Goal: Information Seeking & Learning: Learn about a topic

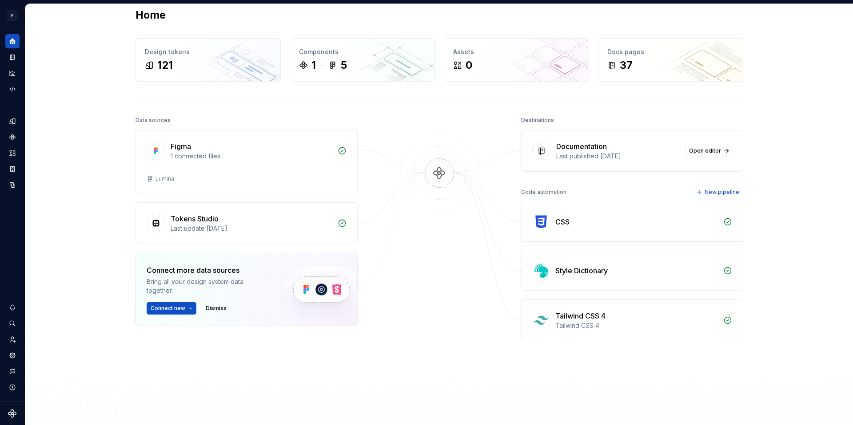
scroll to position [85, 0]
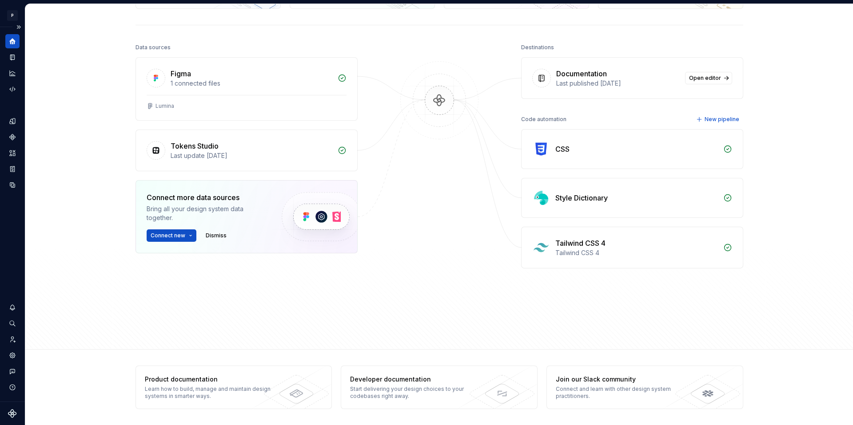
click at [13, 409] on icon "Supernova Logo" at bounding box center [12, 413] width 9 height 9
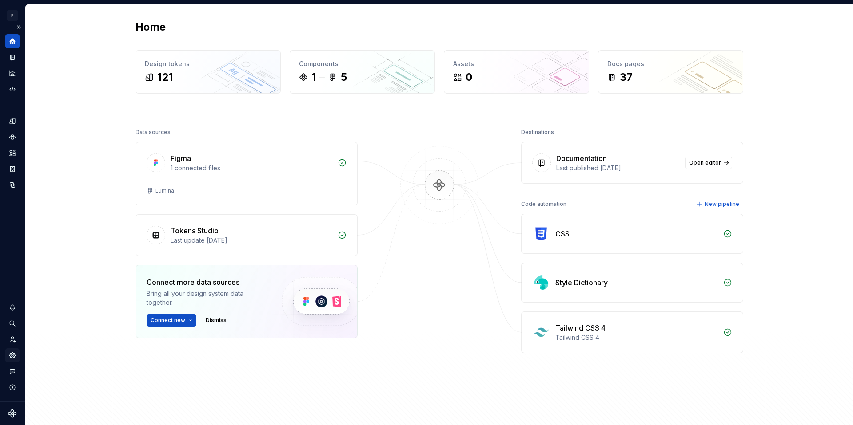
click at [10, 360] on div "Settings" at bounding box center [12, 356] width 14 height 14
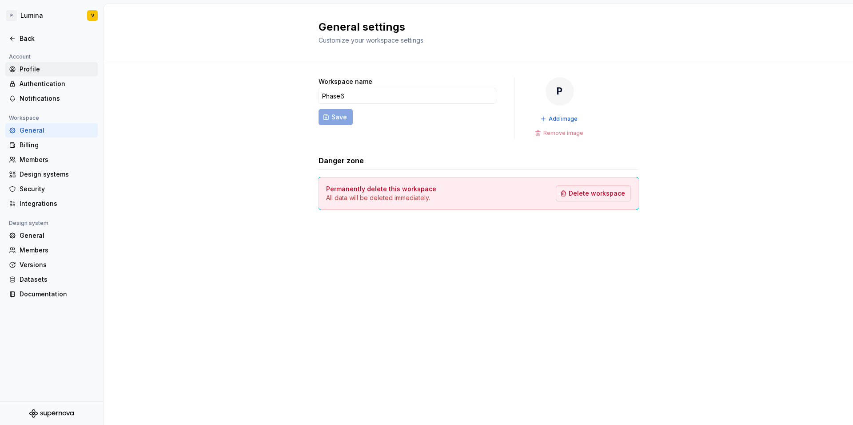
click at [36, 68] on div "Profile" at bounding box center [57, 69] width 75 height 9
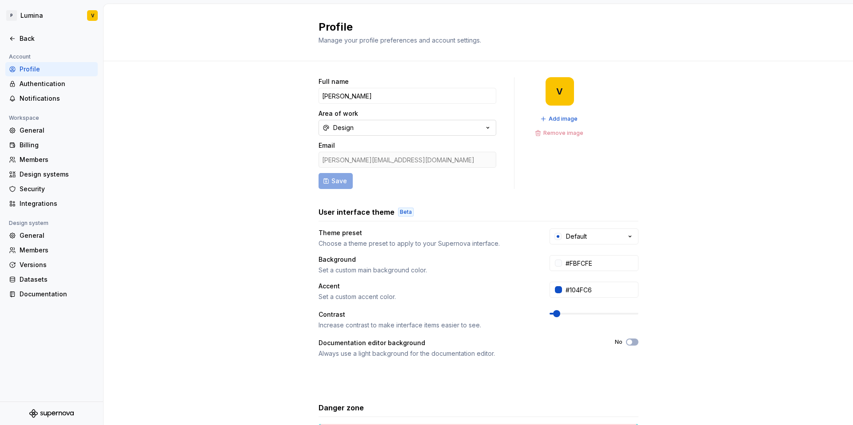
click at [337, 131] on div "Design" at bounding box center [343, 127] width 20 height 9
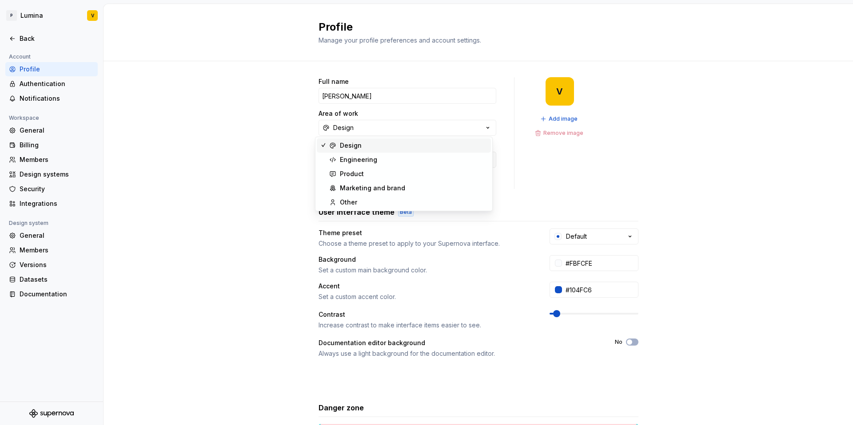
click at [191, 113] on div "Full name [PERSON_NAME] Area of work Design Email [PERSON_NAME][EMAIL_ADDRESS][…" at bounding box center [477, 285] width 749 height 448
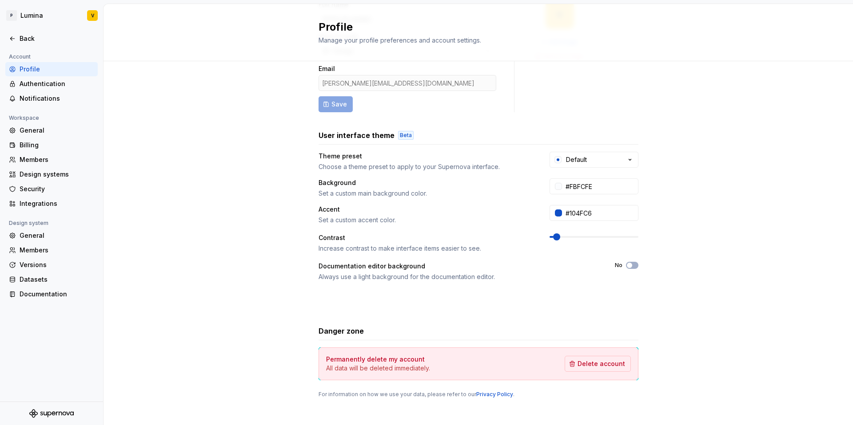
scroll to position [83, 0]
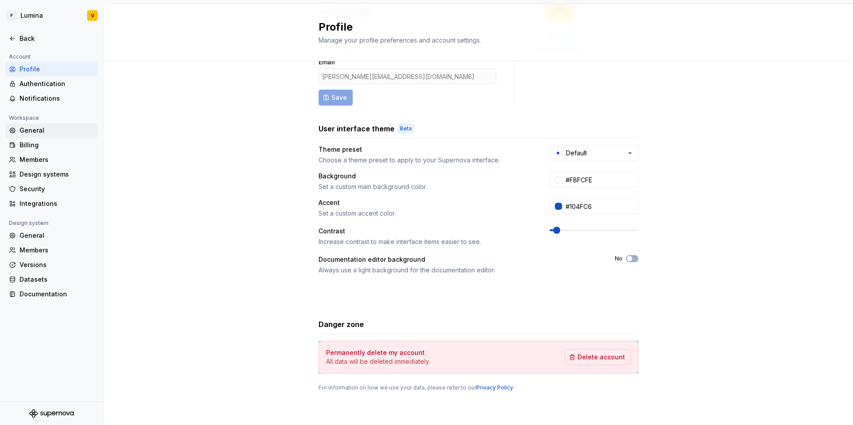
click at [36, 132] on div "General" at bounding box center [57, 130] width 75 height 9
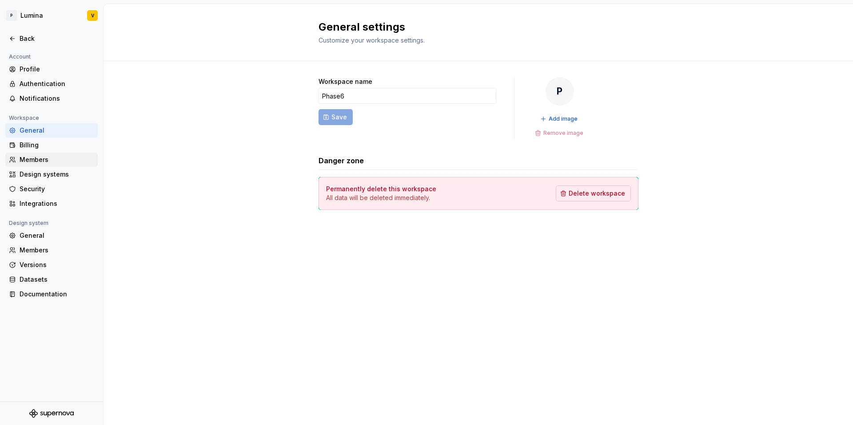
click at [42, 155] on div "Members" at bounding box center [57, 159] width 75 height 9
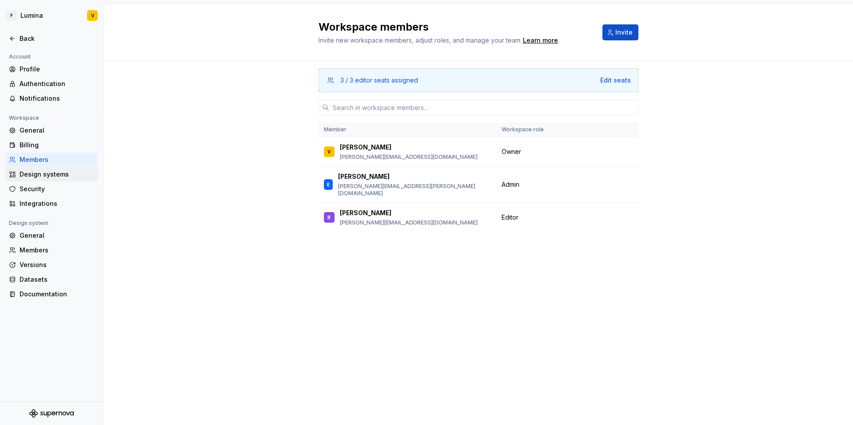
click at [60, 177] on div "Design systems" at bounding box center [57, 174] width 75 height 9
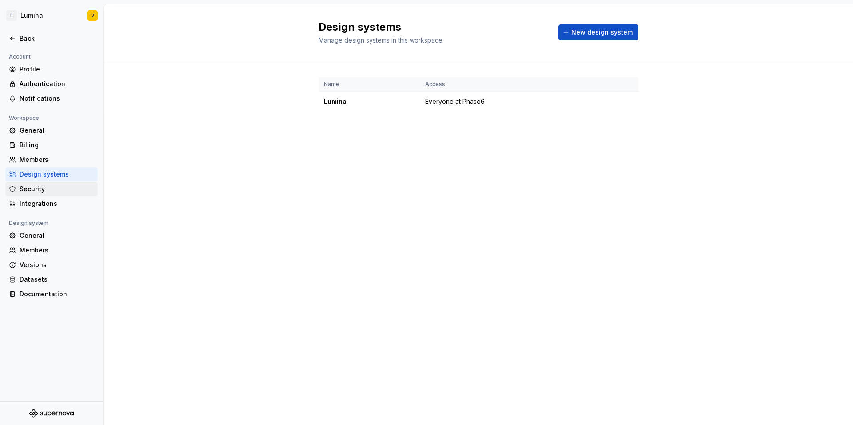
click at [48, 188] on div "Security" at bounding box center [57, 189] width 75 height 9
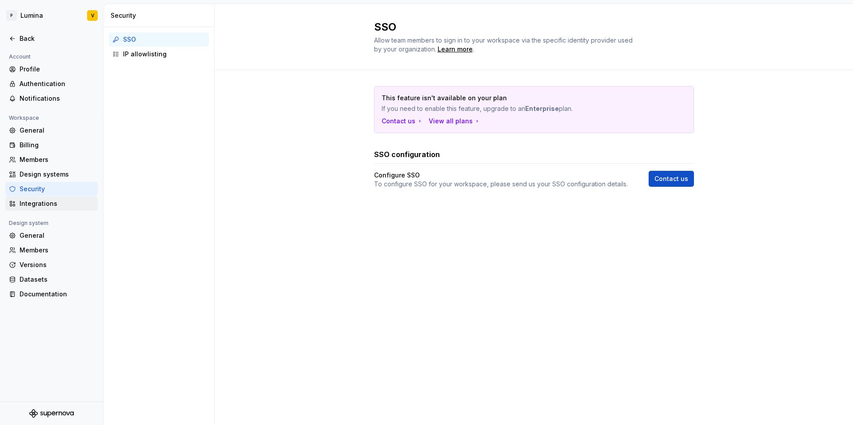
click at [27, 202] on div "Integrations" at bounding box center [57, 203] width 75 height 9
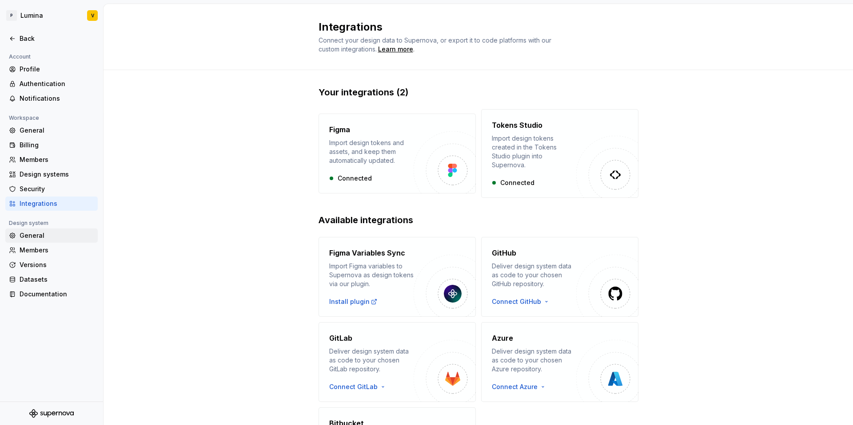
click at [36, 238] on div "General" at bounding box center [57, 235] width 75 height 9
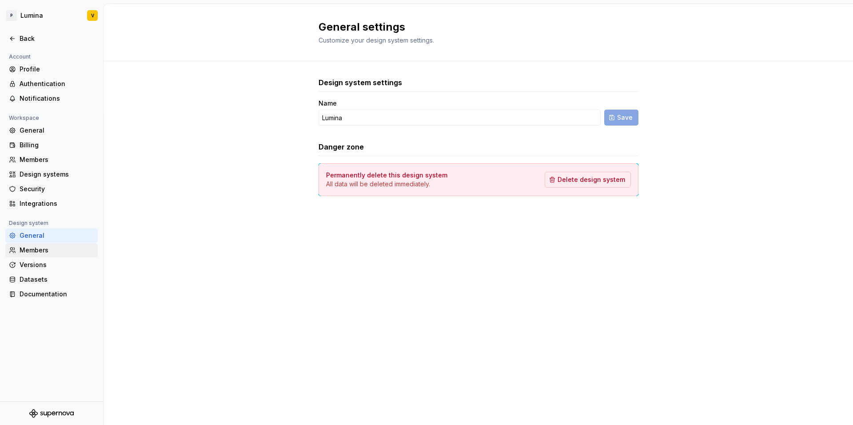
click at [36, 250] on div "Members" at bounding box center [57, 250] width 75 height 9
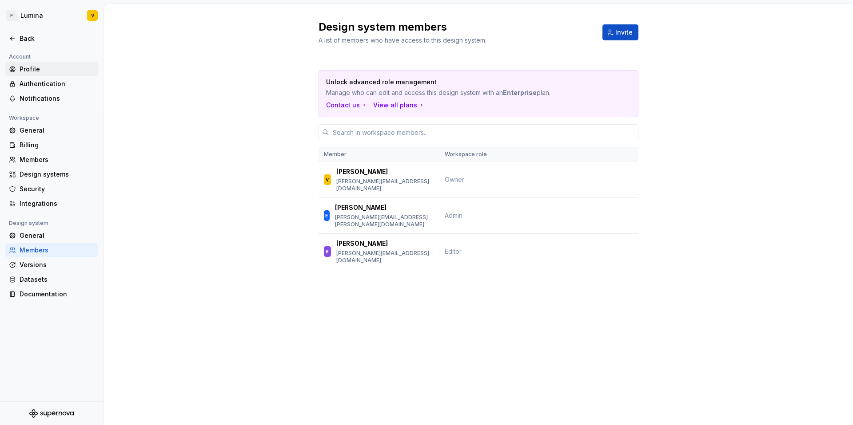
click at [25, 71] on div "Profile" at bounding box center [57, 69] width 75 height 9
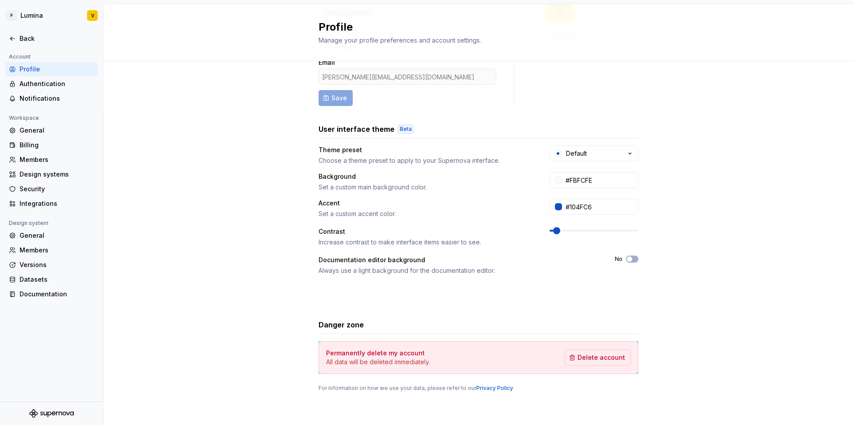
scroll to position [83, 0]
click at [60, 88] on div "Authentication" at bounding box center [51, 84] width 92 height 14
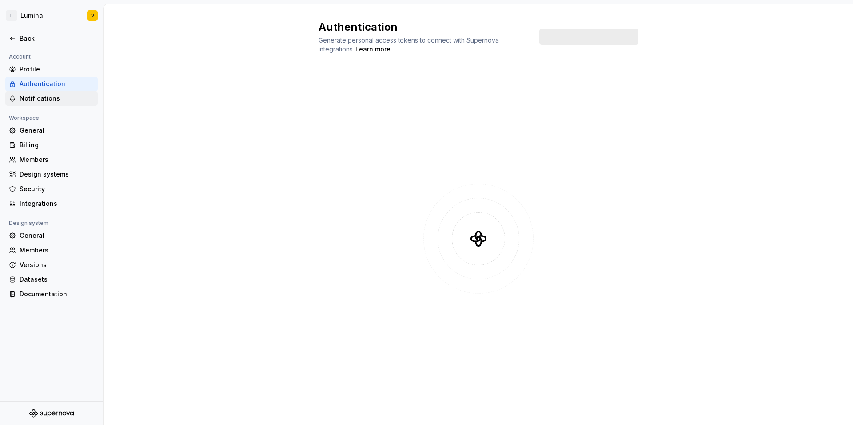
click at [49, 99] on div "Notifications" at bounding box center [57, 98] width 75 height 9
click at [44, 132] on div "General" at bounding box center [57, 130] width 75 height 9
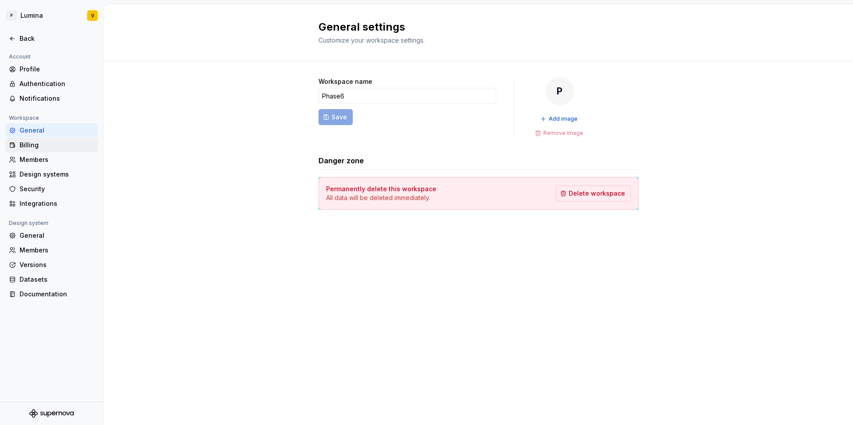
click at [41, 139] on div "Billing" at bounding box center [51, 145] width 92 height 14
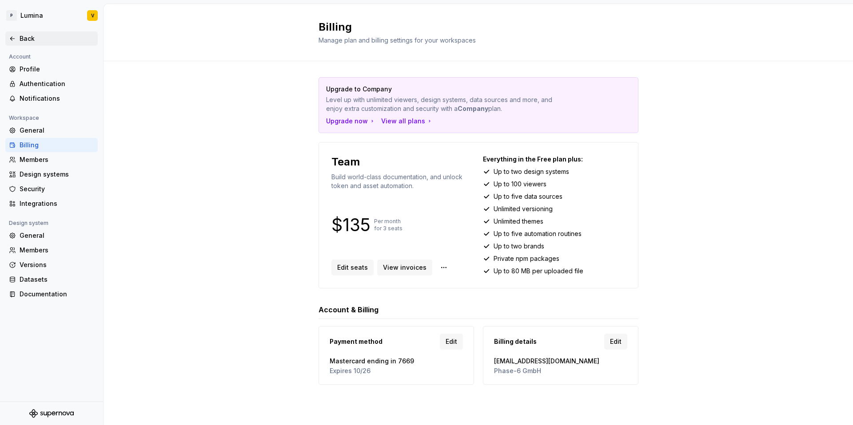
click at [22, 41] on div "Back" at bounding box center [57, 38] width 75 height 9
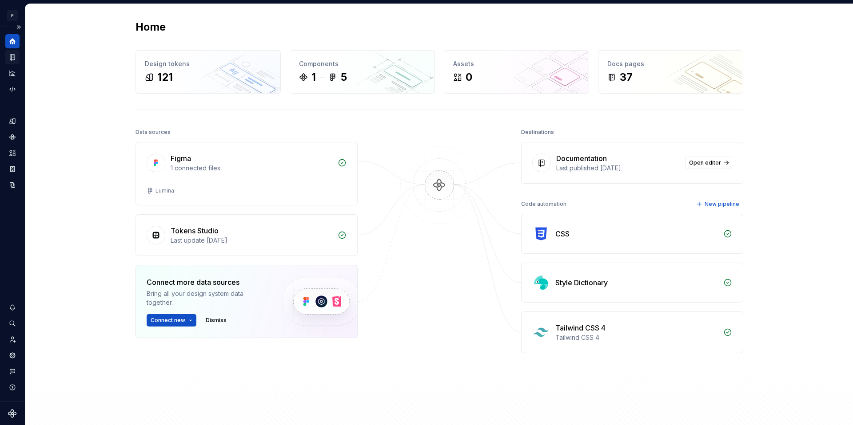
click at [11, 56] on icon "Documentation" at bounding box center [12, 58] width 4 height 6
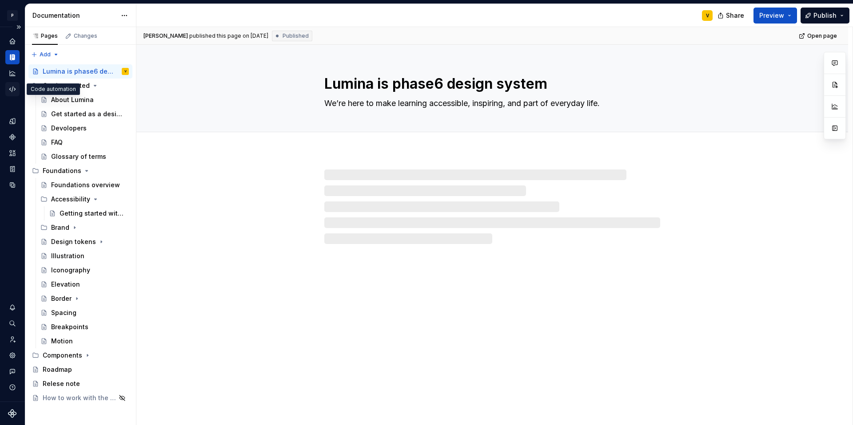
type textarea "*"
click at [14, 85] on icon "Code automation" at bounding box center [12, 89] width 8 height 8
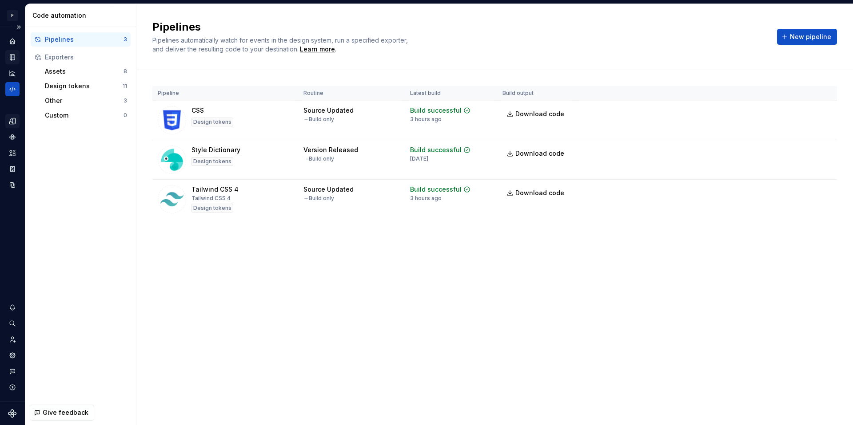
click at [14, 128] on div "Design tokens" at bounding box center [12, 121] width 14 height 14
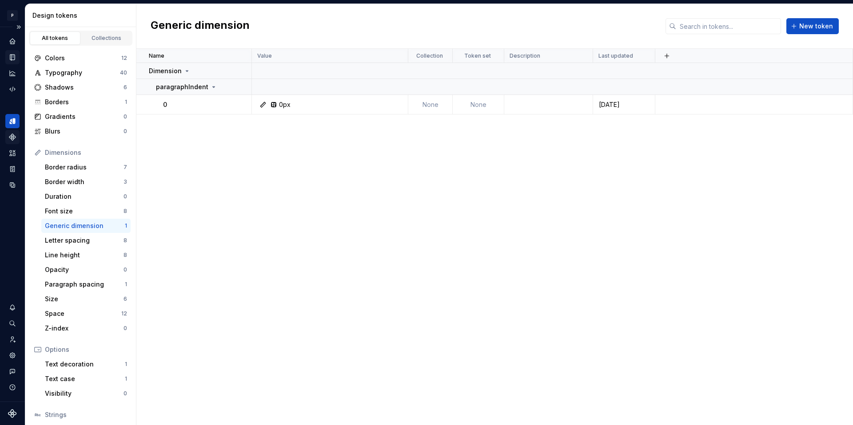
click at [13, 133] on icon "Components" at bounding box center [12, 137] width 8 height 8
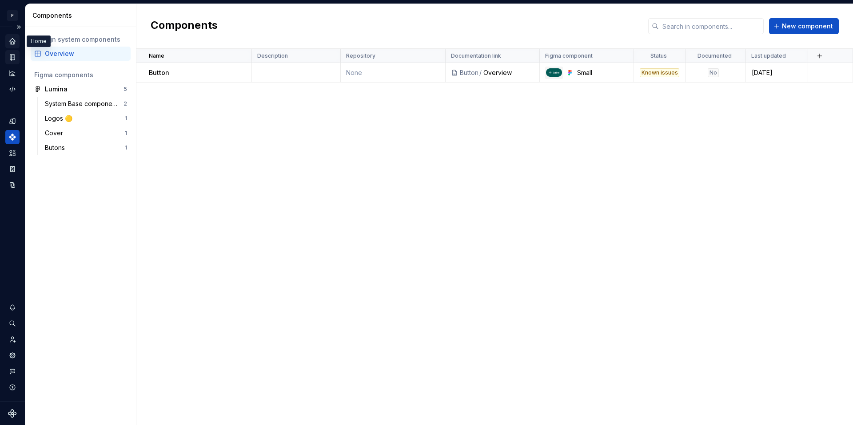
click at [13, 42] on icon "Home" at bounding box center [12, 41] width 8 height 8
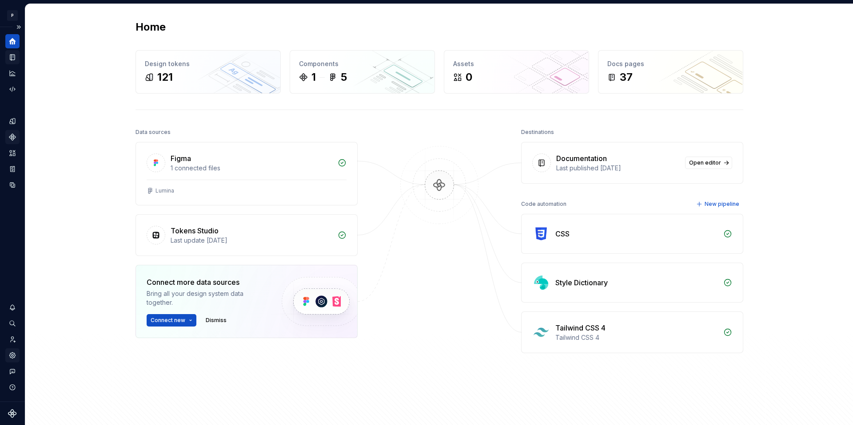
click at [16, 352] on icon "Settings" at bounding box center [12, 356] width 8 height 8
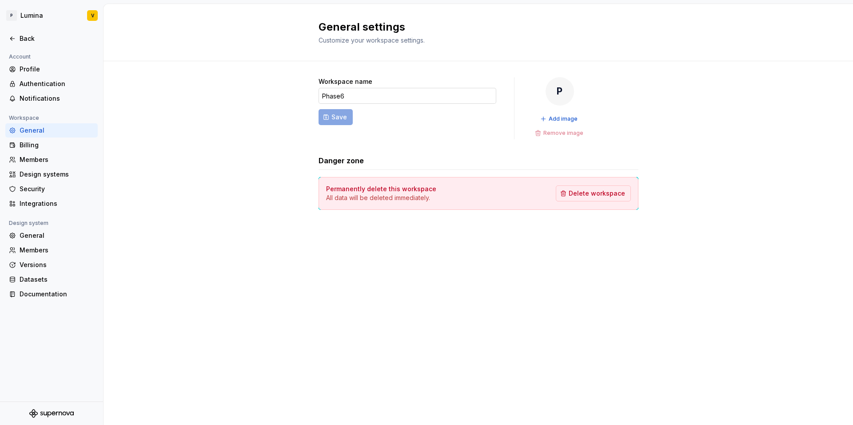
click at [325, 95] on input "Phase6" at bounding box center [407, 96] width 178 height 16
type input "phase6"
click at [329, 115] on button "Save" at bounding box center [335, 117] width 34 height 16
click at [41, 144] on div "Billing" at bounding box center [57, 145] width 75 height 9
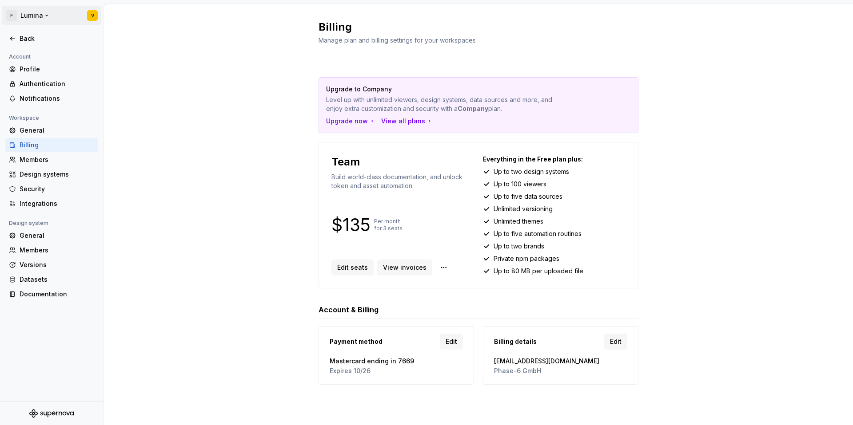
click at [48, 14] on html "P Lumina V Back Account Profile Authentication Notifications Workspace General …" at bounding box center [426, 212] width 853 height 425
click at [282, 105] on html "P Lumina V Back Account Profile Authentication Notifications Workspace General …" at bounding box center [426, 212] width 853 height 425
click at [441, 270] on html "P Lumina V Back Account Profile Authentication Notifications Workspace General …" at bounding box center [426, 212] width 853 height 425
click at [223, 249] on html "P Lumina V Back Account Profile Authentication Notifications Workspace General …" at bounding box center [426, 212] width 853 height 425
click at [20, 130] on div "General" at bounding box center [57, 130] width 75 height 9
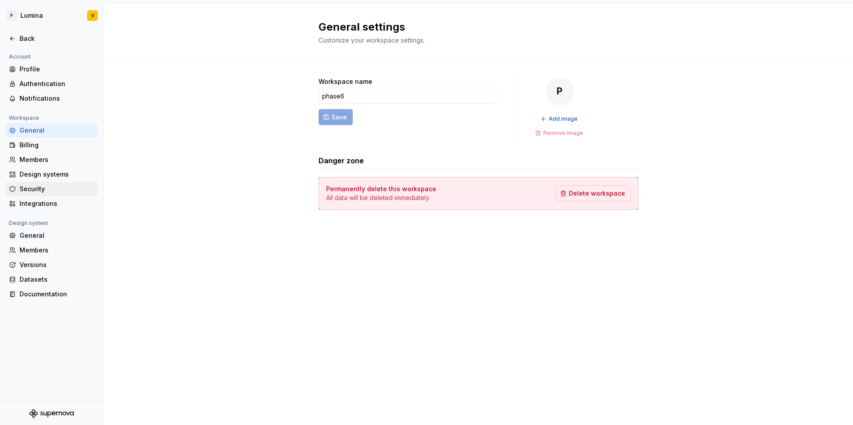
click at [41, 187] on div "Security" at bounding box center [57, 189] width 75 height 9
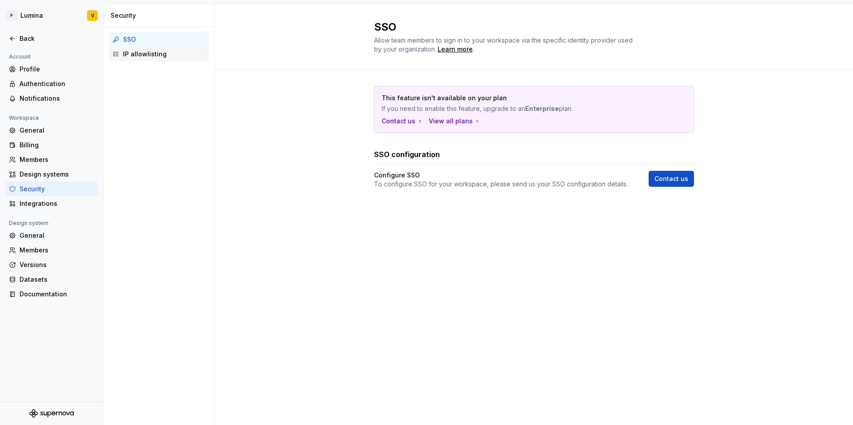
click at [143, 54] on div "IP allowlisting" at bounding box center [164, 54] width 82 height 9
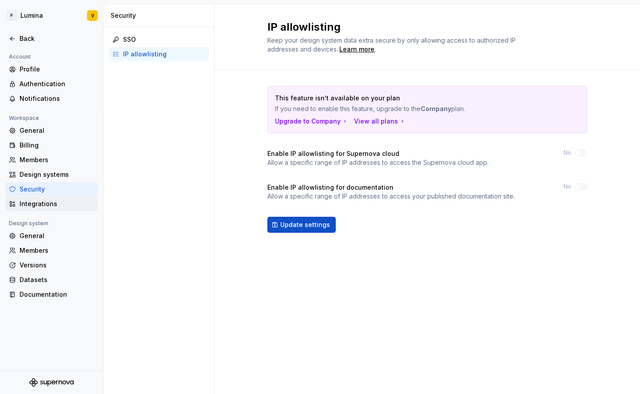
click at [35, 203] on div "Integrations" at bounding box center [57, 203] width 75 height 9
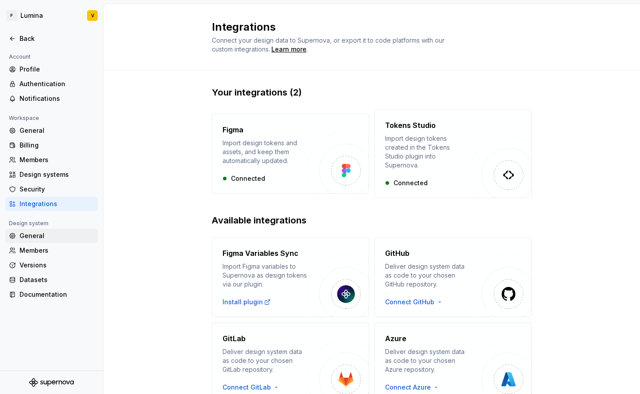
click at [27, 235] on div "General" at bounding box center [57, 235] width 75 height 9
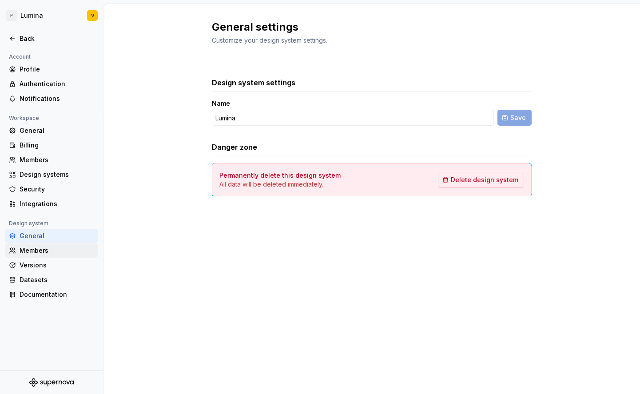
click at [30, 248] on div "Members" at bounding box center [57, 250] width 75 height 9
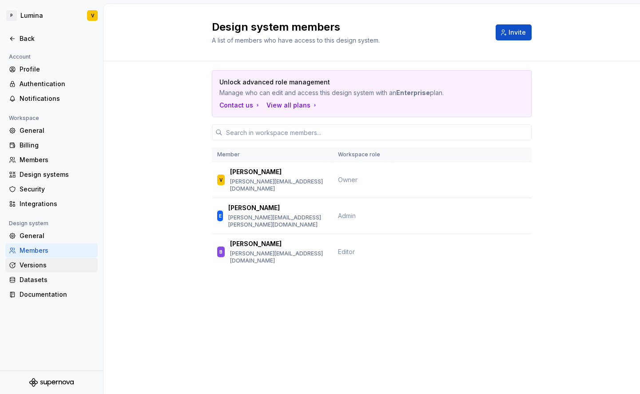
click at [40, 271] on div "Versions" at bounding box center [51, 265] width 92 height 14
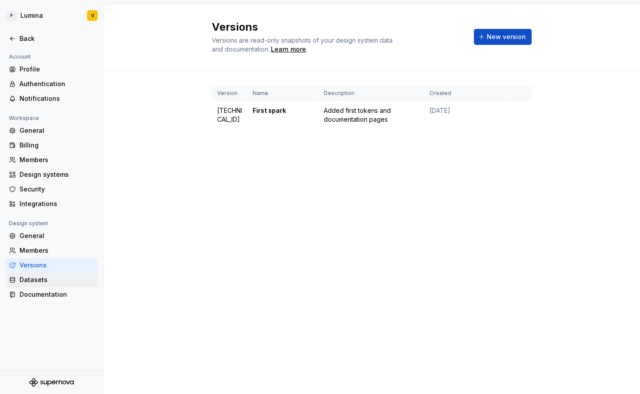
click at [40, 282] on div "Datasets" at bounding box center [57, 279] width 75 height 9
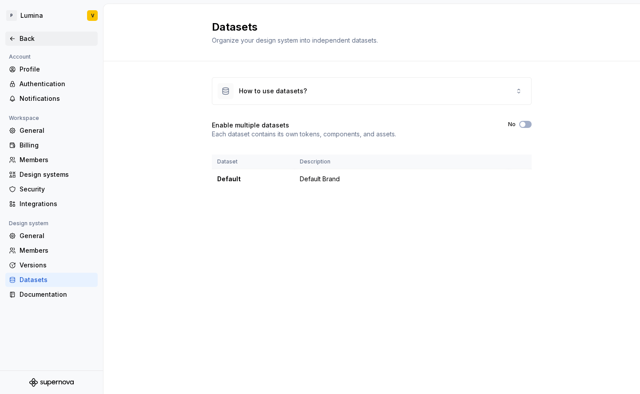
click at [37, 44] on div "Back" at bounding box center [51, 39] width 92 height 14
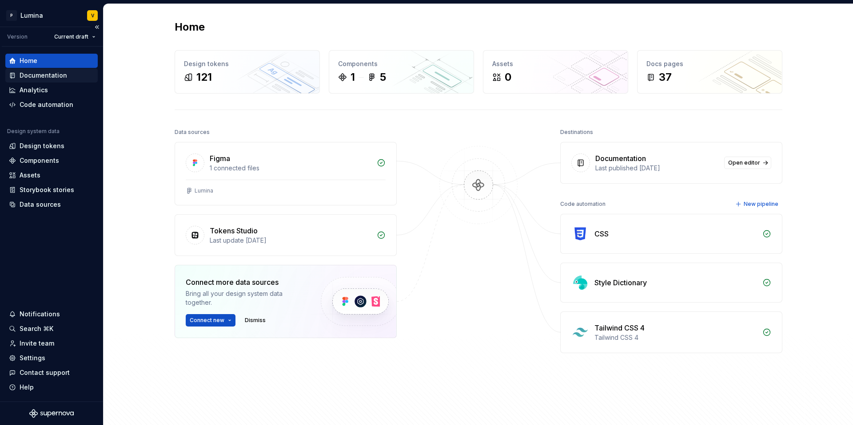
click at [36, 76] on div "Documentation" at bounding box center [44, 75] width 48 height 9
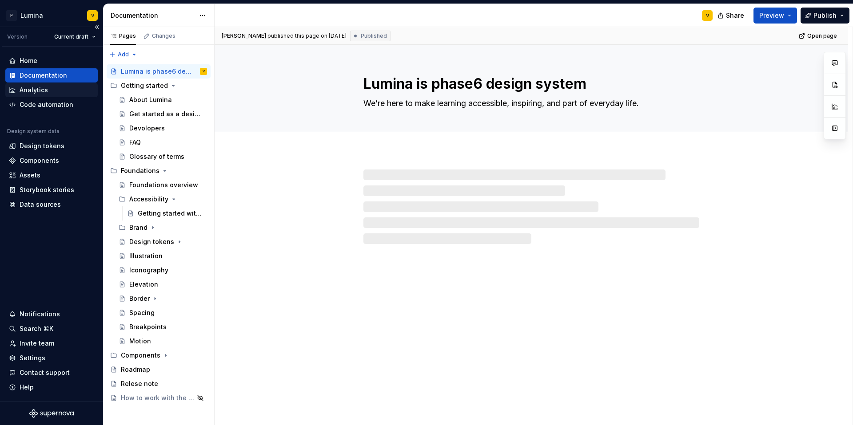
click at [37, 88] on div "Analytics" at bounding box center [34, 90] width 28 height 9
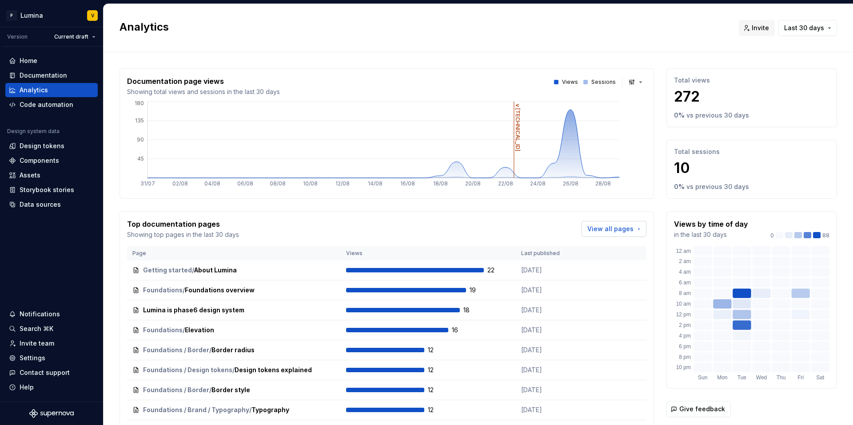
click at [620, 229] on span "View all pages" at bounding box center [610, 229] width 46 height 9
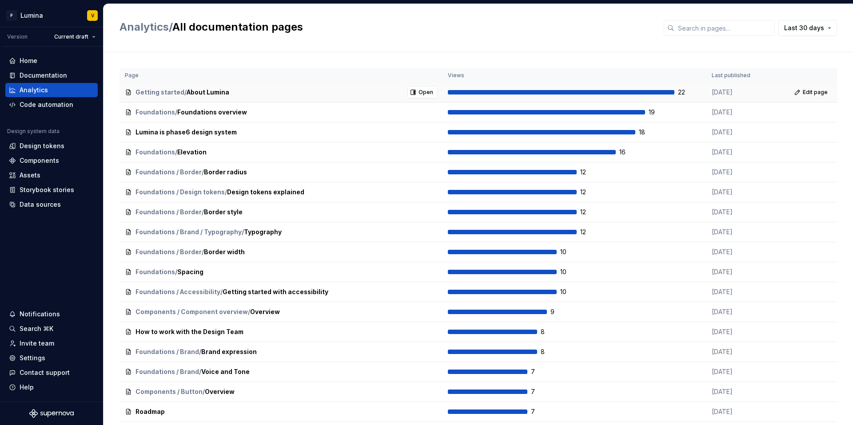
click at [591, 93] on div at bounding box center [561, 92] width 227 height 4
click at [803, 92] on span "Edit page" at bounding box center [815, 92] width 25 height 7
click at [274, 92] on div "Getting started / About Lumina Open" at bounding box center [281, 92] width 312 height 12
click at [33, 96] on div "Analytics" at bounding box center [51, 90] width 92 height 14
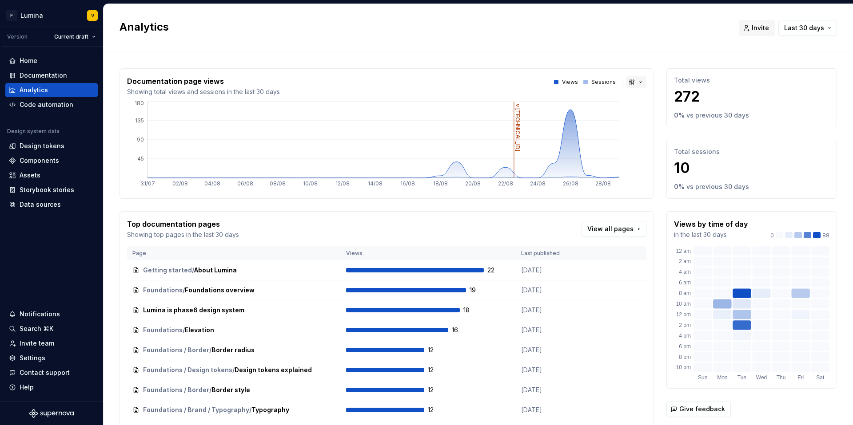
click at [626, 82] on button "button" at bounding box center [636, 82] width 20 height 12
click at [376, 211] on html "P Lumina V Version Current draft Home Documentation Analytics Code automation D…" at bounding box center [426, 212] width 853 height 425
click at [698, 103] on p "272" at bounding box center [751, 97] width 155 height 18
click at [791, 24] on span "Last 30 days" at bounding box center [804, 28] width 40 height 9
click at [783, 52] on span "Last 7 days" at bounding box center [781, 47] width 93 height 14
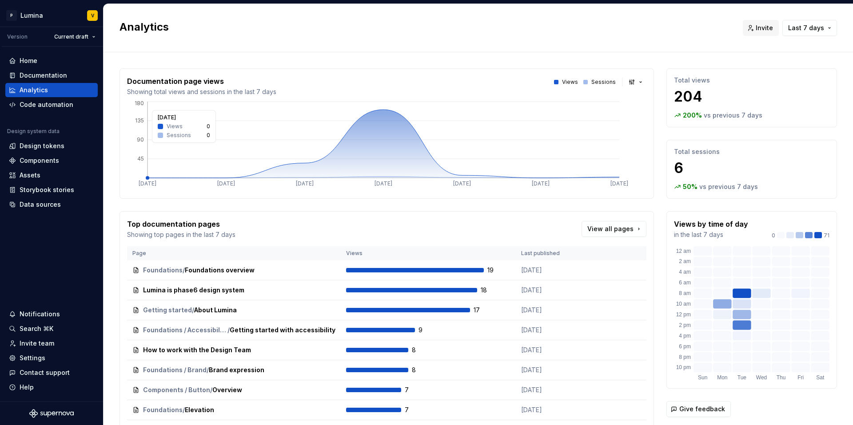
click at [382, 138] on icon at bounding box center [383, 144] width 472 height 68
click at [487, 270] on span "19" at bounding box center [498, 270] width 23 height 9
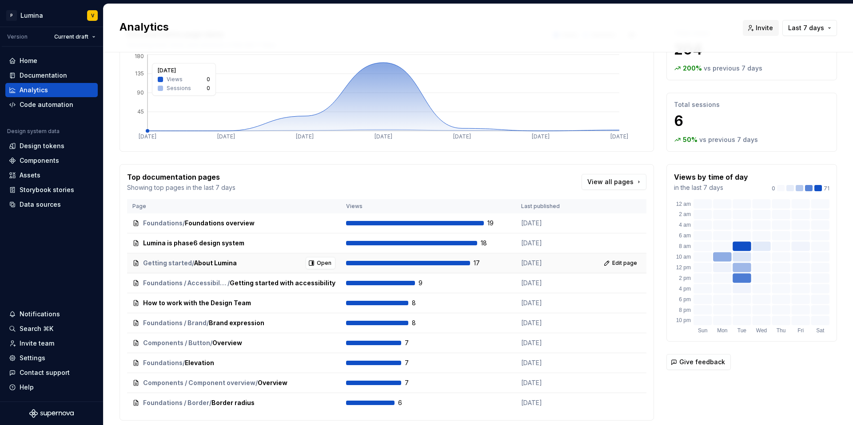
scroll to position [76, 0]
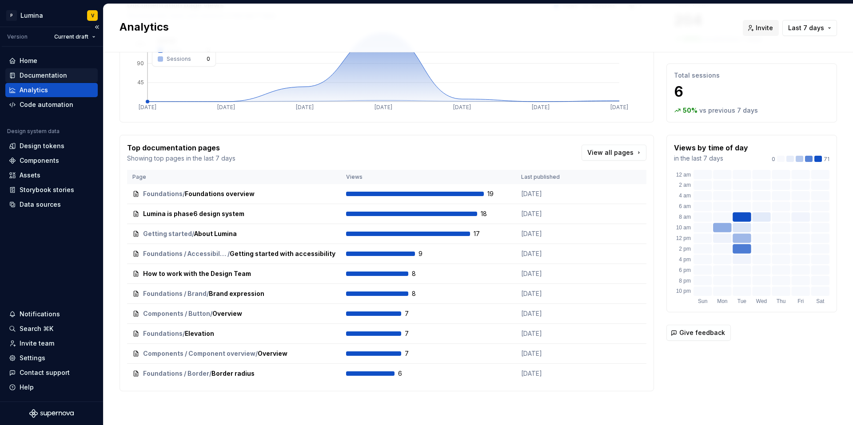
click at [38, 75] on div "Documentation" at bounding box center [44, 75] width 48 height 9
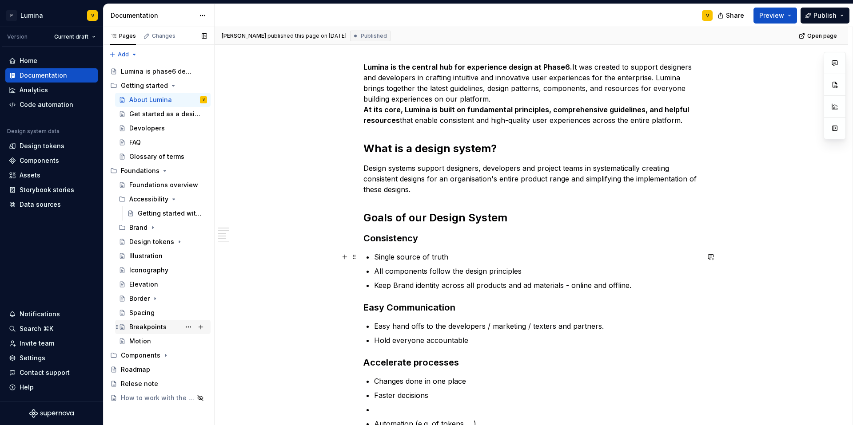
scroll to position [117, 0]
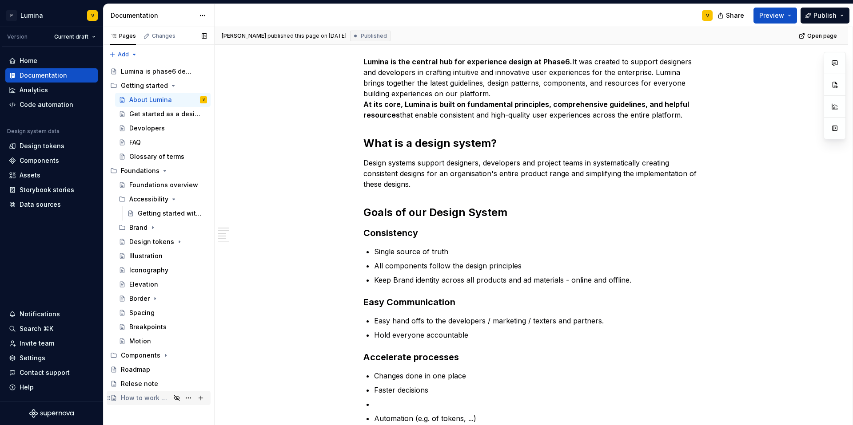
click at [159, 396] on div "How to work with the Design Team" at bounding box center [146, 398] width 50 height 9
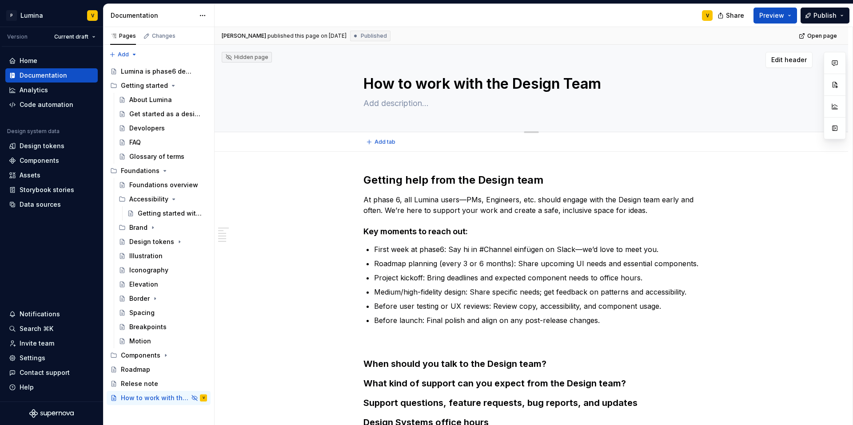
drag, startPoint x: 618, startPoint y: 86, endPoint x: 350, endPoint y: 89, distance: 268.7
click at [350, 89] on div "How to work with the Design Team" at bounding box center [531, 88] width 562 height 87
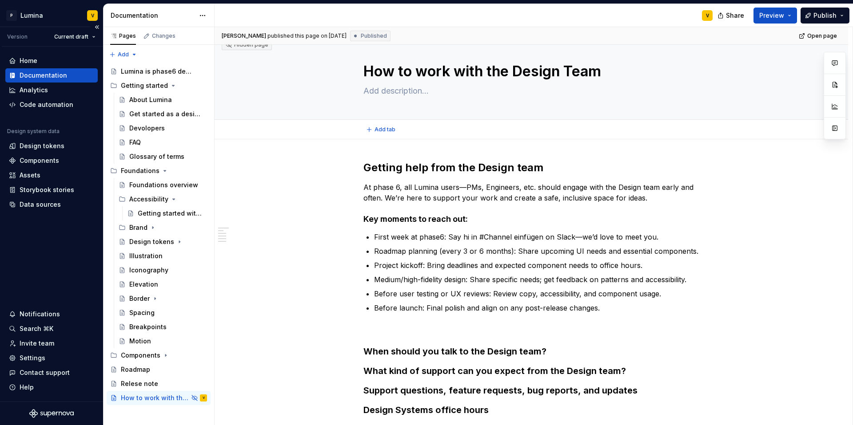
scroll to position [89, 0]
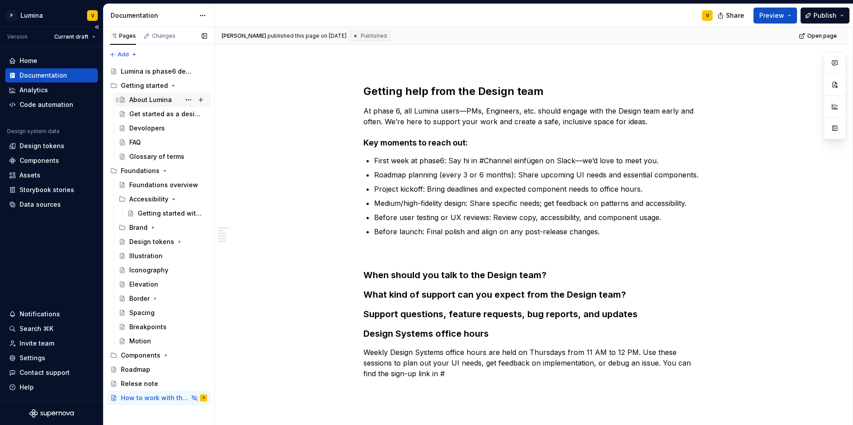
click at [144, 102] on div "About Lumina" at bounding box center [150, 99] width 43 height 9
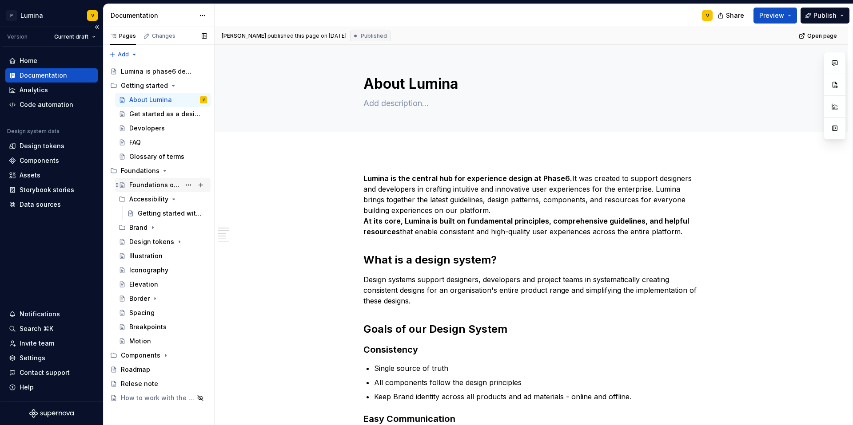
click at [147, 183] on div "Foundations overview" at bounding box center [154, 185] width 51 height 9
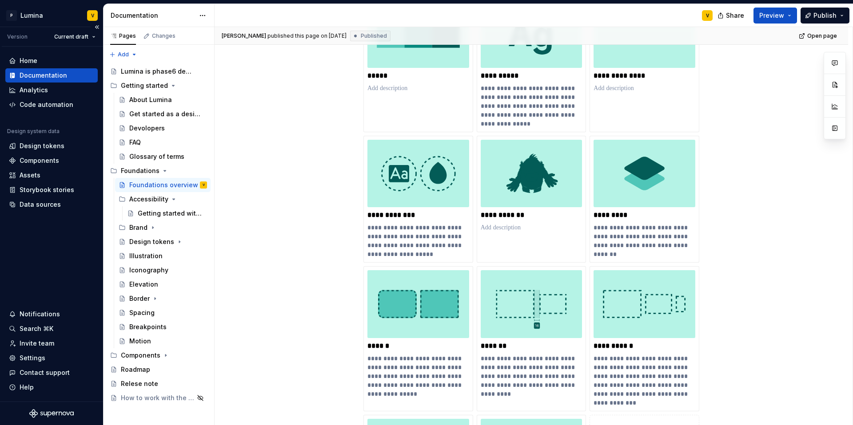
scroll to position [324, 0]
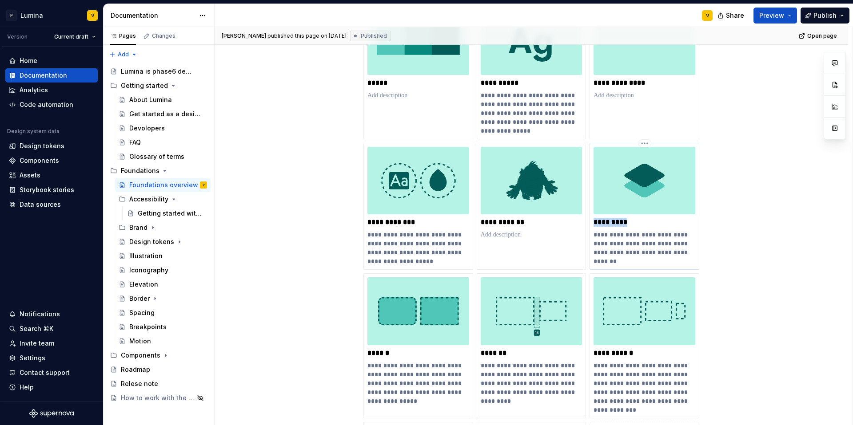
drag, startPoint x: 630, startPoint y: 223, endPoint x: 590, endPoint y: 223, distance: 39.5
click at [590, 223] on div "**********" at bounding box center [644, 206] width 110 height 127
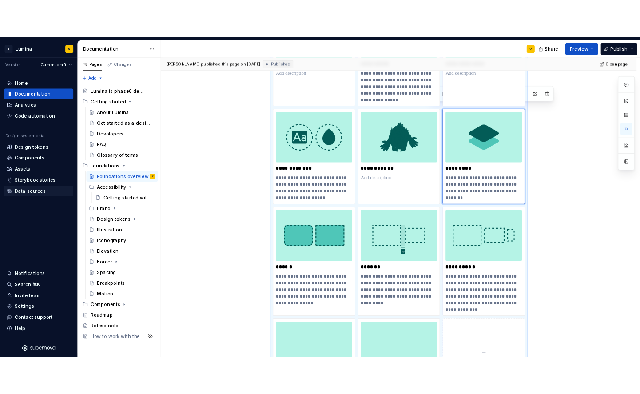
scroll to position [442, 0]
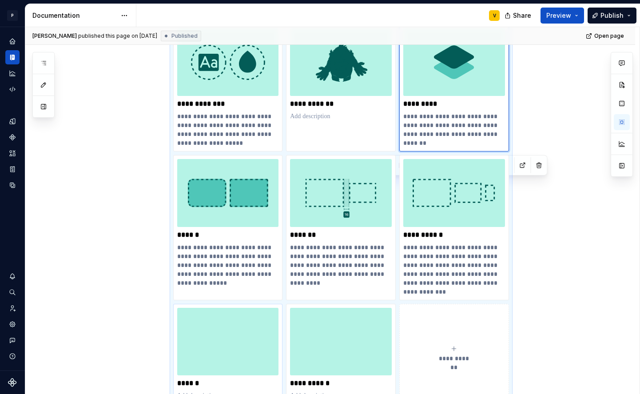
type textarea "*"
